Goal: Task Accomplishment & Management: Manage account settings

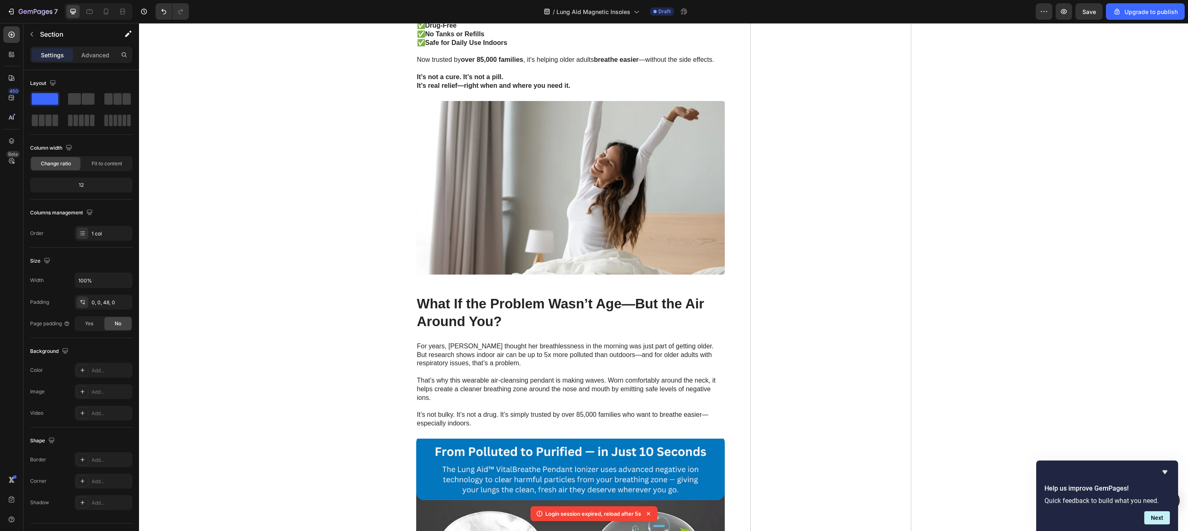
scroll to position [740, 0]
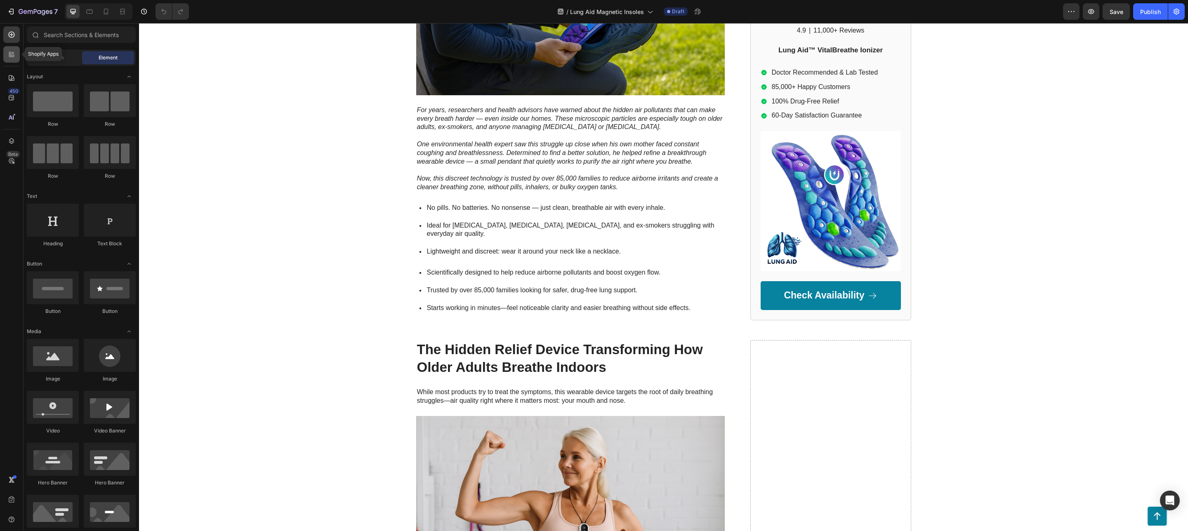
click at [11, 52] on icon at bounding box center [10, 53] width 2 height 2
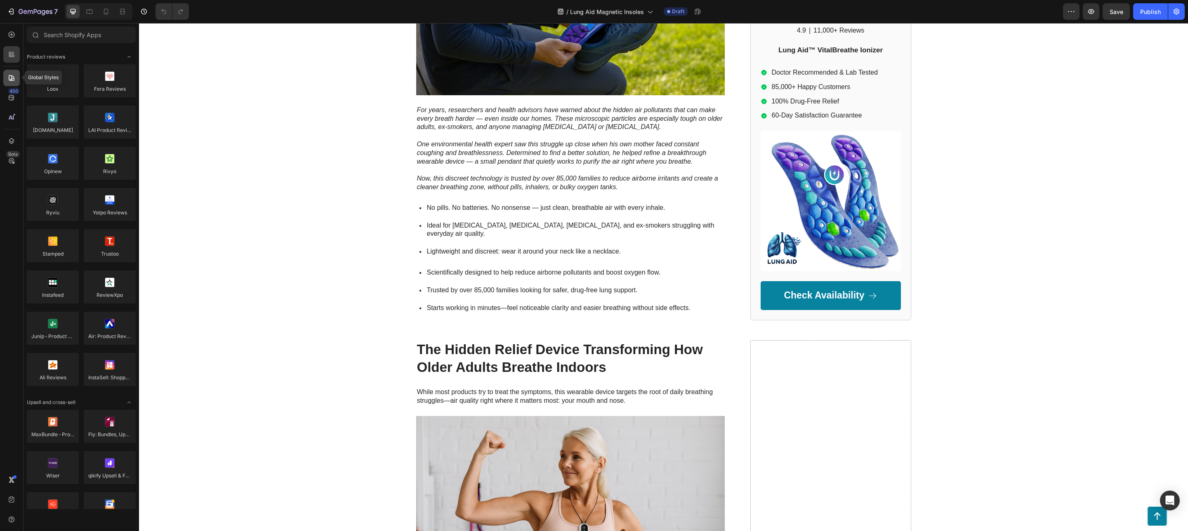
click at [12, 76] on icon at bounding box center [12, 78] width 6 height 6
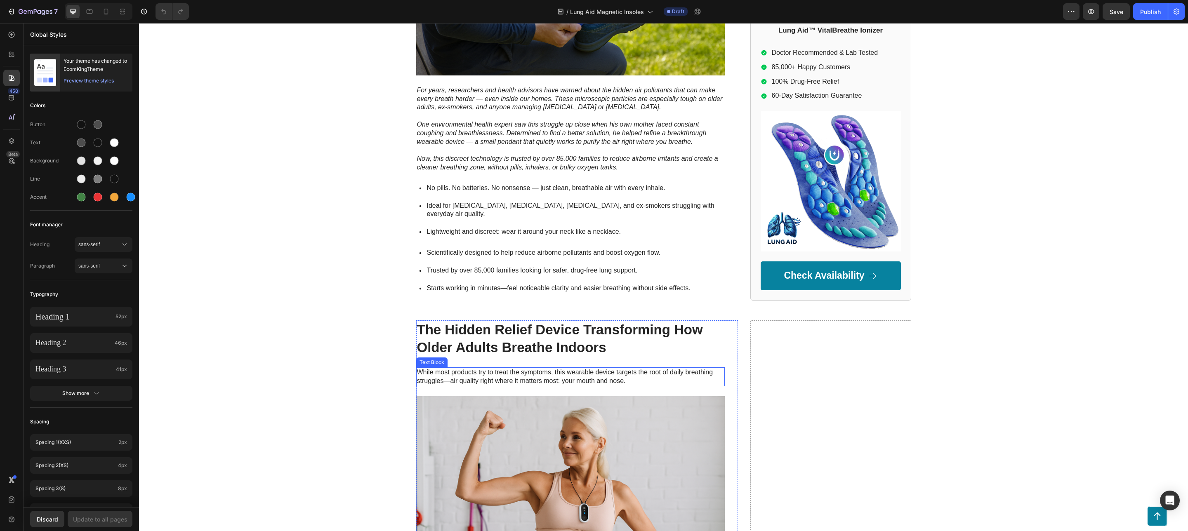
scroll to position [433, 0]
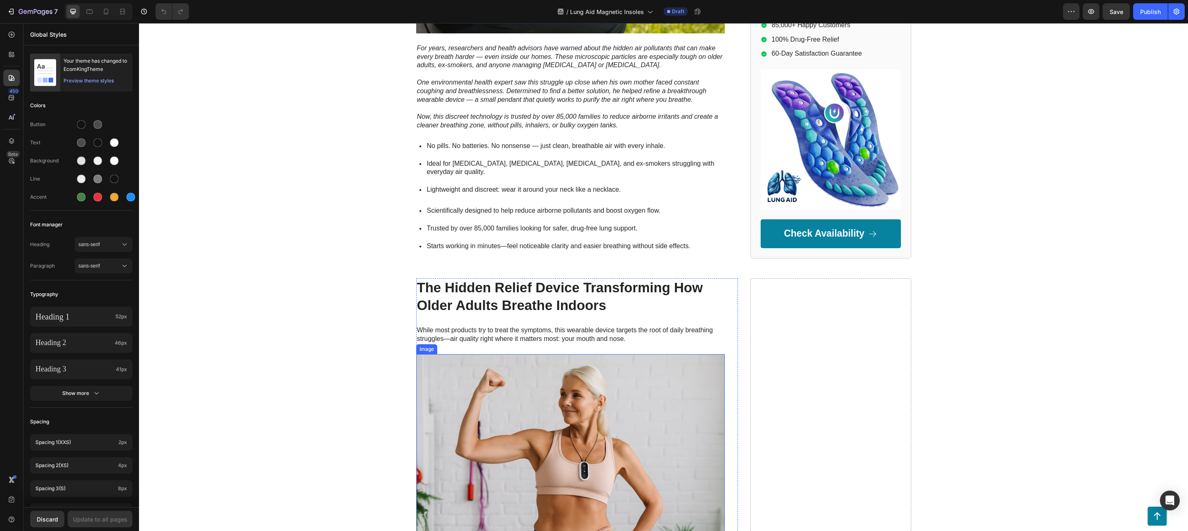
click at [457, 370] on img at bounding box center [570, 457] width 309 height 206
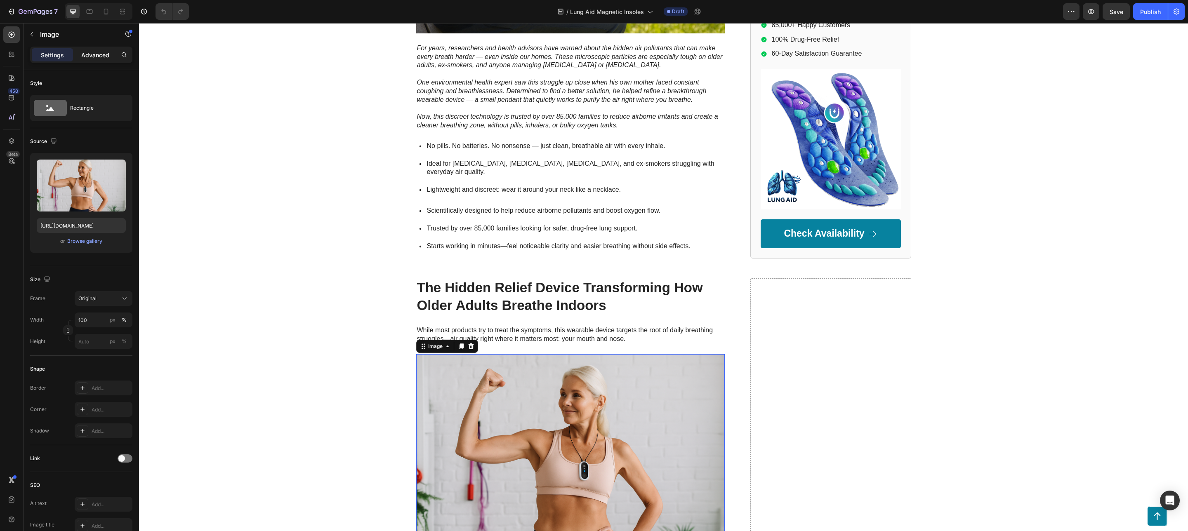
click at [88, 59] on div "Advanced" at bounding box center [95, 54] width 41 height 13
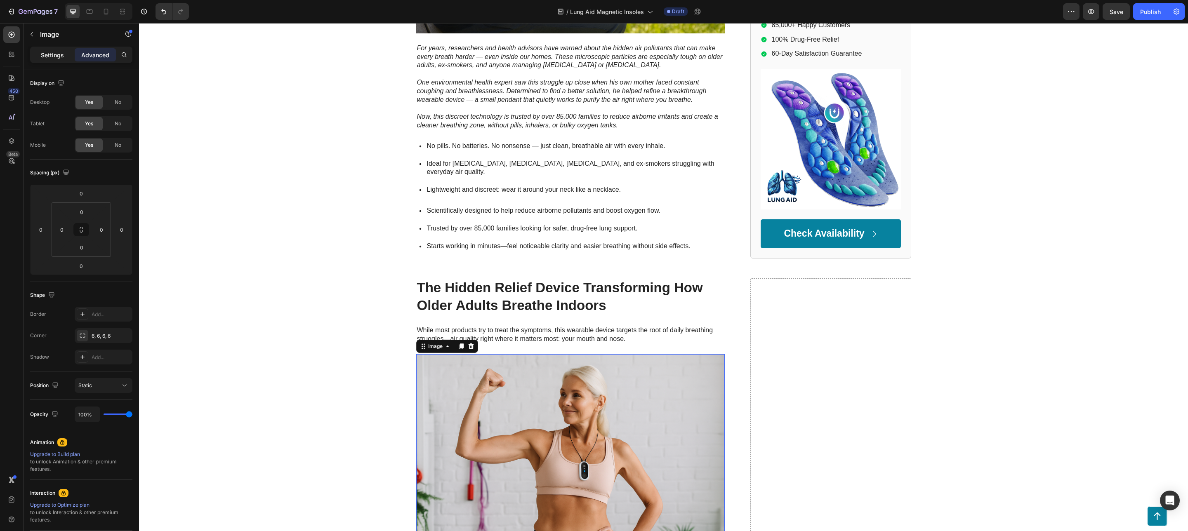
click at [50, 59] on p "Settings" at bounding box center [52, 55] width 23 height 9
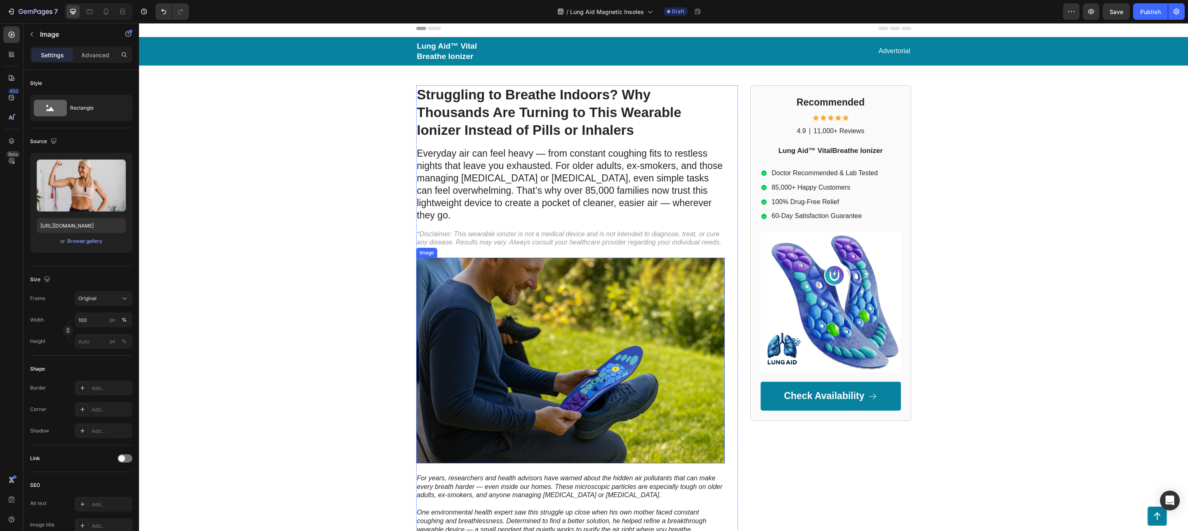
scroll to position [0, 0]
